Goal: Information Seeking & Learning: Learn about a topic

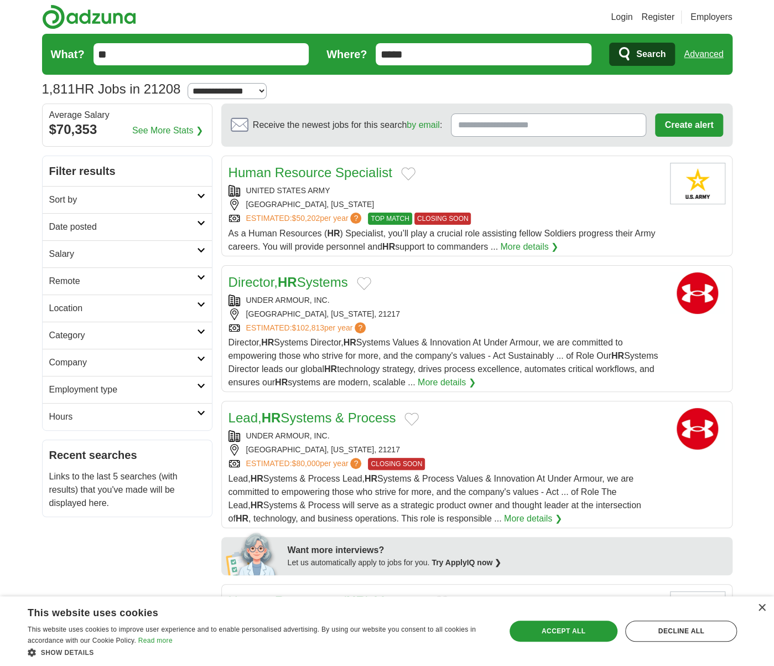
click at [110, 226] on h2 "Date posted" at bounding box center [123, 226] width 148 height 13
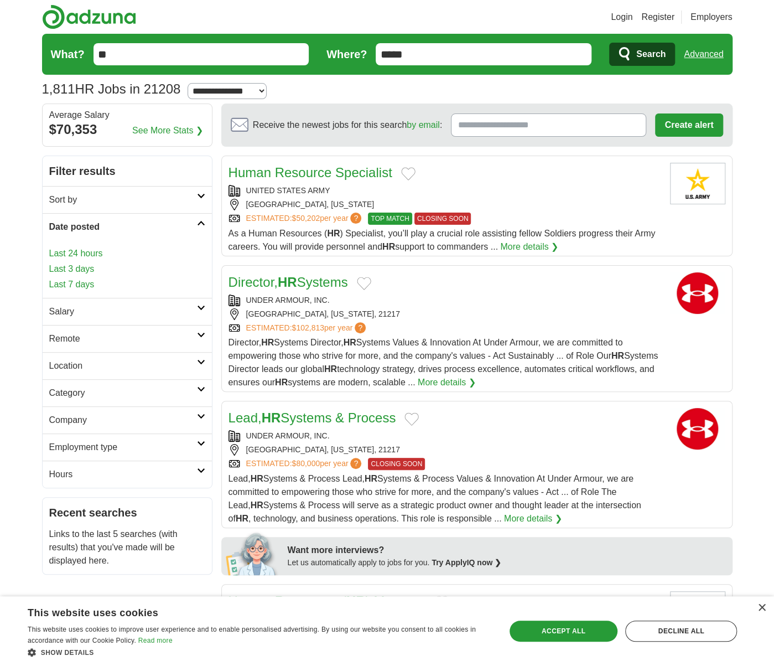
click at [82, 265] on link "Last 3 days" at bounding box center [127, 268] width 156 height 13
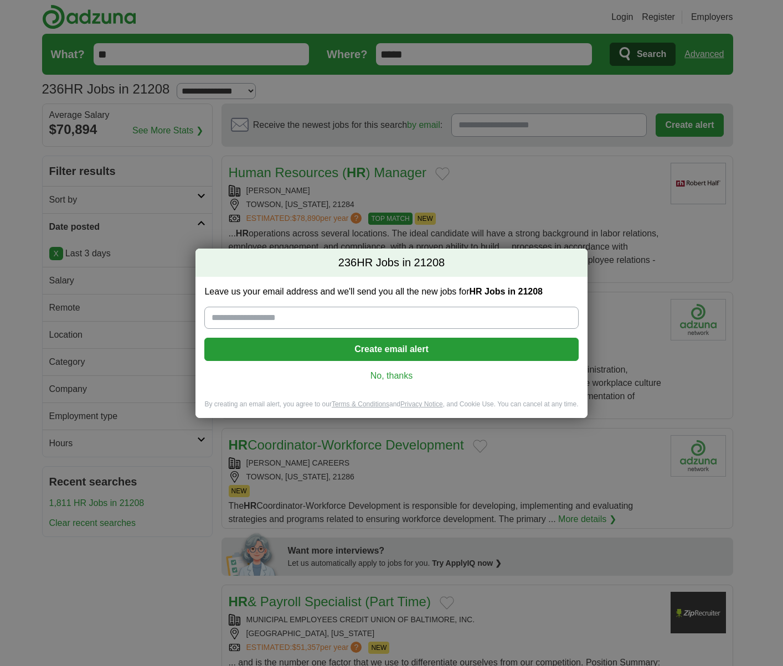
click at [387, 376] on link "No, thanks" at bounding box center [391, 376] width 356 height 12
